Goal: Task Accomplishment & Management: Manage account settings

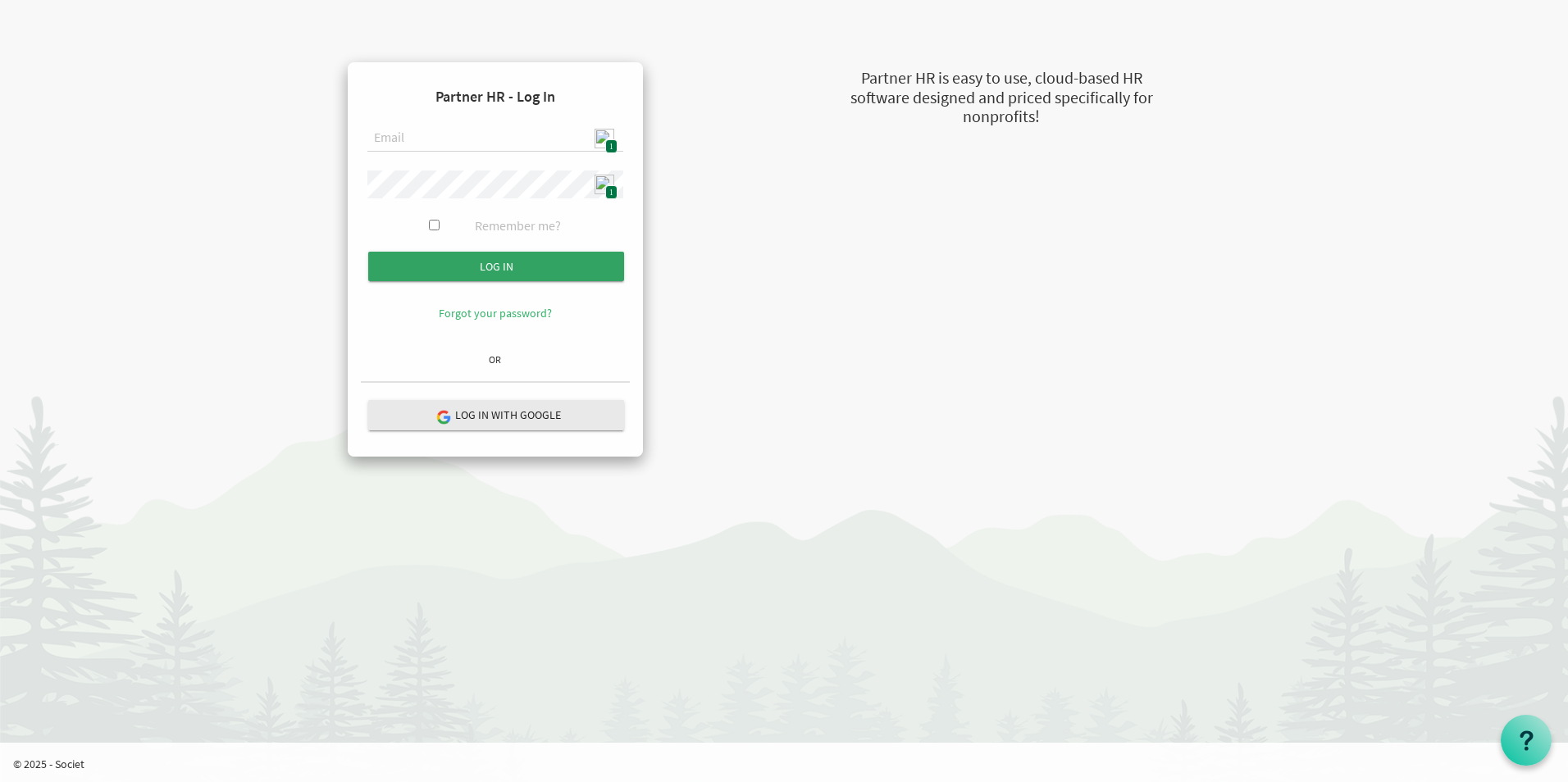
type input "[EMAIL_ADDRESS][DOMAIN_NAME]"
click at [520, 268] on input "submit" at bounding box center [496, 266] width 256 height 29
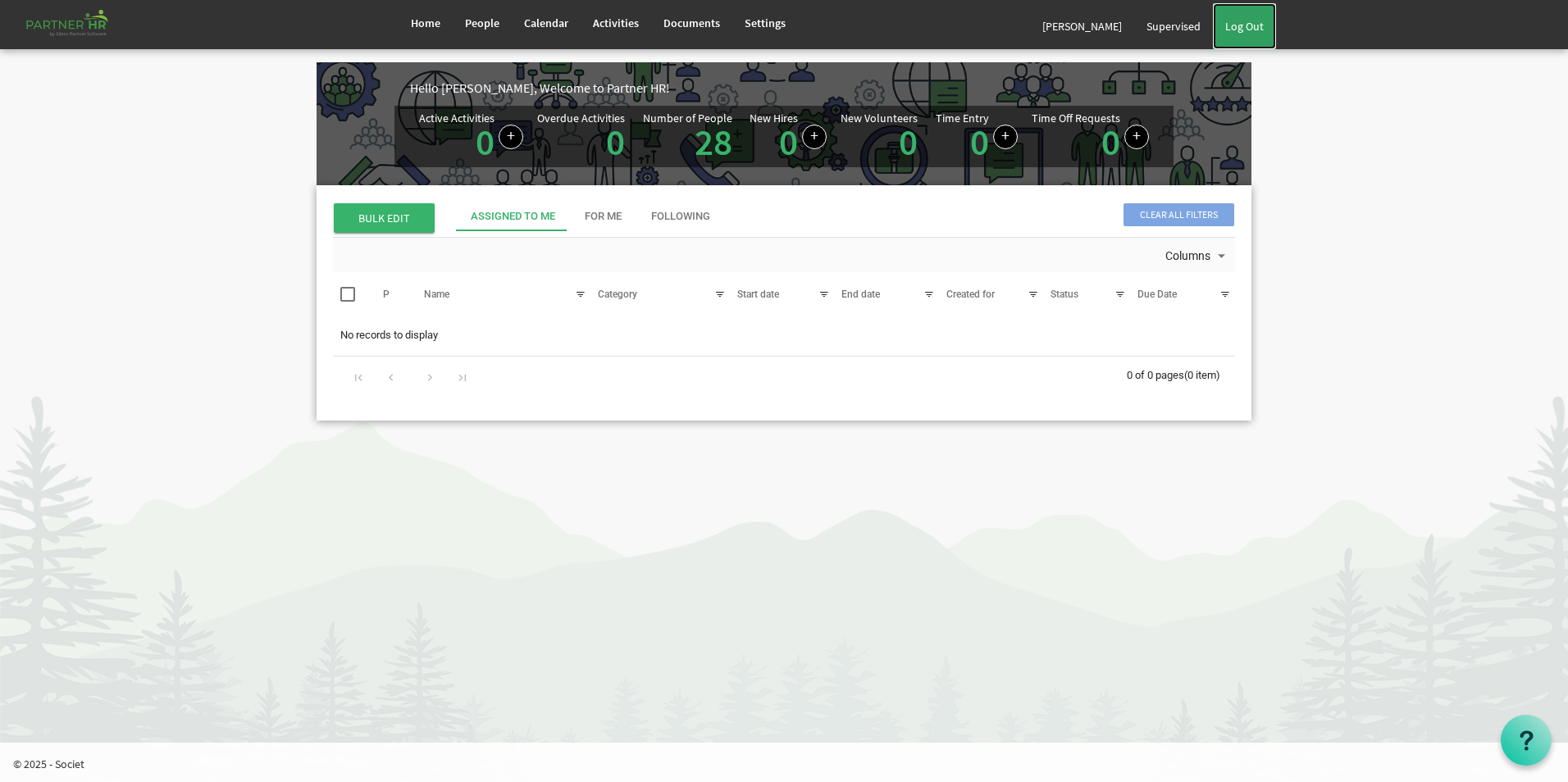
click at [1260, 30] on link "Log Out" at bounding box center [1244, 26] width 63 height 46
